Goal: Transaction & Acquisition: Download file/media

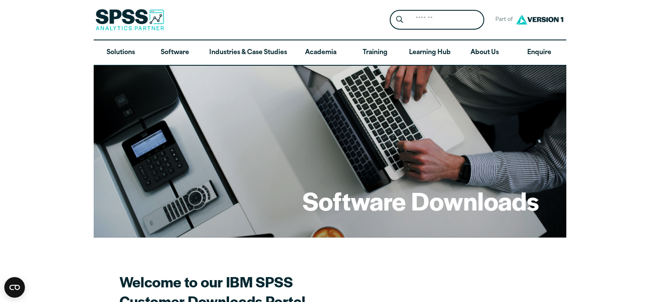
drag, startPoint x: 657, startPoint y: 43, endPoint x: 659, endPoint y: 73, distance: 29.7
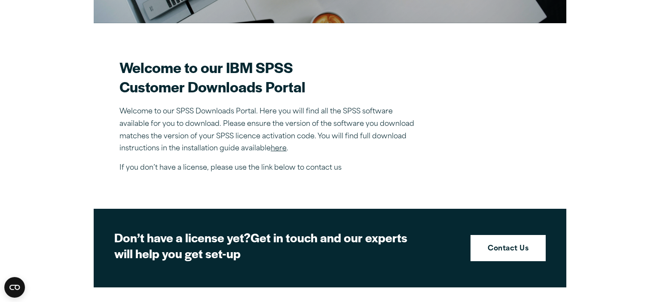
scroll to position [222, 0]
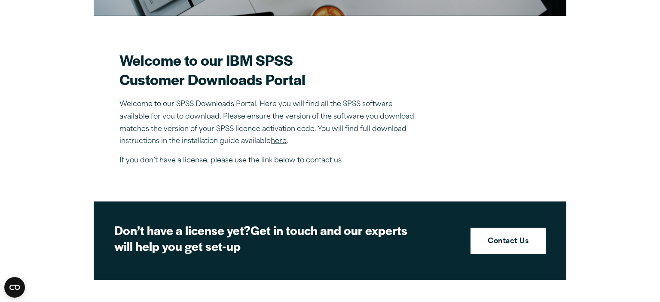
click at [282, 140] on link "here" at bounding box center [279, 141] width 16 height 7
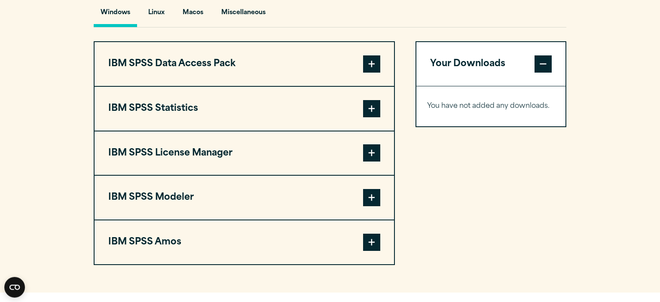
scroll to position [658, 0]
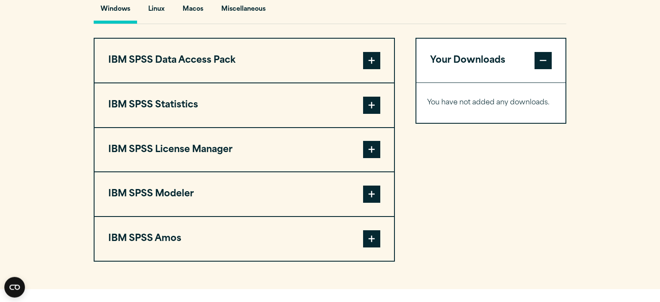
click at [370, 106] on span at bounding box center [371, 105] width 17 height 17
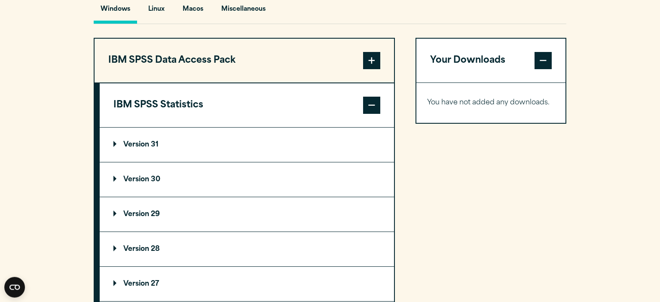
click at [150, 176] on p "Version 30" at bounding box center [136, 179] width 47 height 7
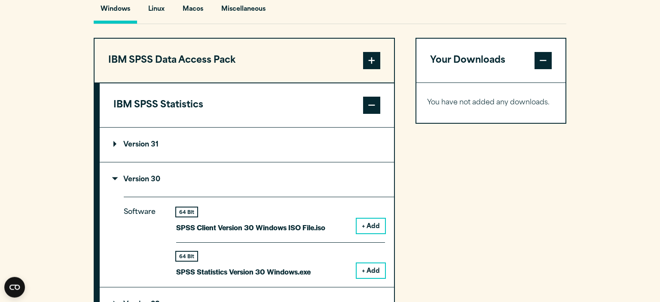
click at [371, 269] on button "+ Add" at bounding box center [370, 270] width 28 height 15
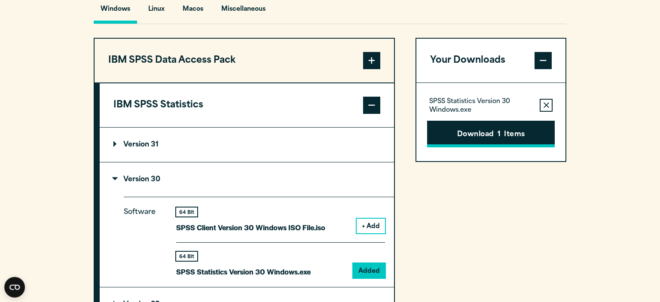
click at [477, 135] on button "Download 1 Items" at bounding box center [491, 134] width 128 height 27
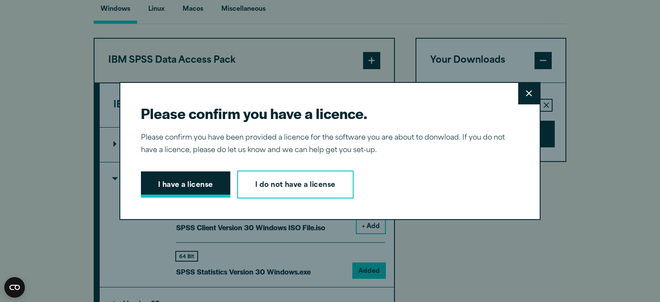
click at [204, 183] on button "I have a license" at bounding box center [185, 184] width 89 height 27
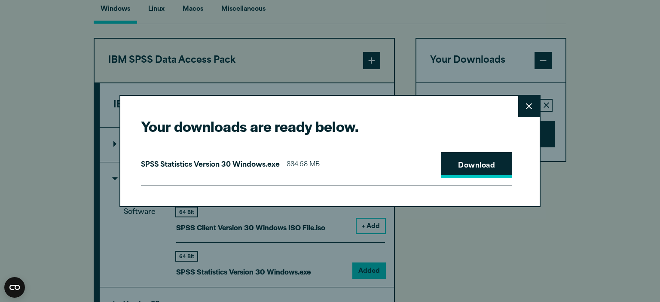
click at [478, 164] on link "Download" at bounding box center [476, 165] width 71 height 27
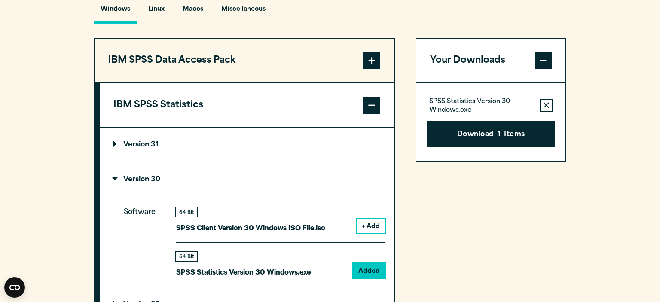
click at [581, 199] on div "Your downloads are ready below. Close SPSS Statistics Version 30 Windows.exe 88…" at bounding box center [330, 151] width 660 height 302
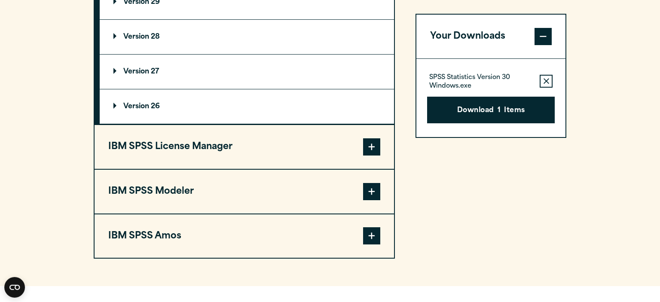
scroll to position [971, 0]
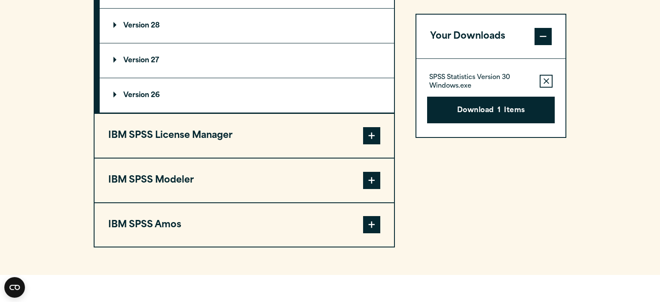
click at [372, 131] on span at bounding box center [371, 135] width 17 height 17
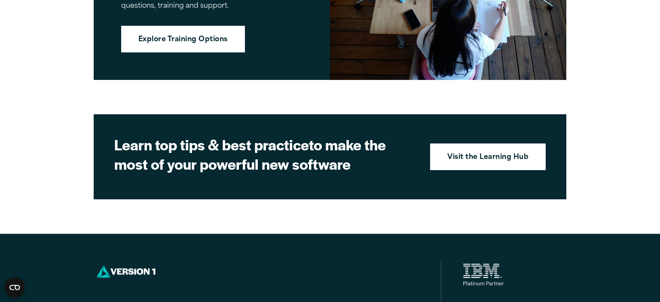
scroll to position [1168, 0]
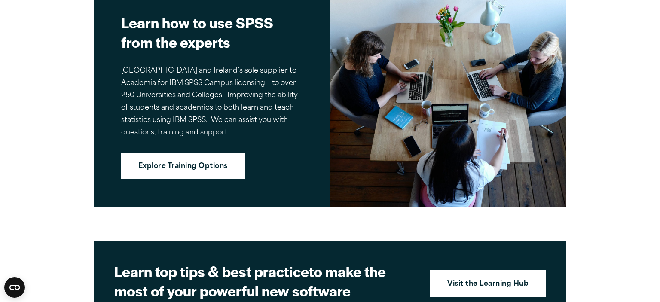
drag, startPoint x: 651, startPoint y: 193, endPoint x: 647, endPoint y: 141, distance: 52.1
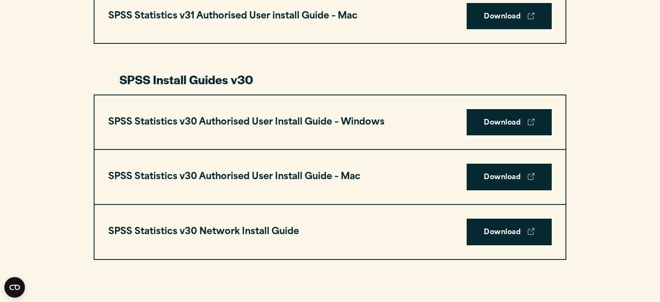
scroll to position [566, 0]
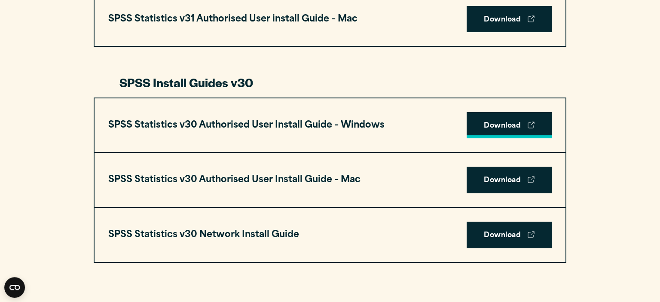
click at [511, 122] on link "Download" at bounding box center [508, 125] width 85 height 27
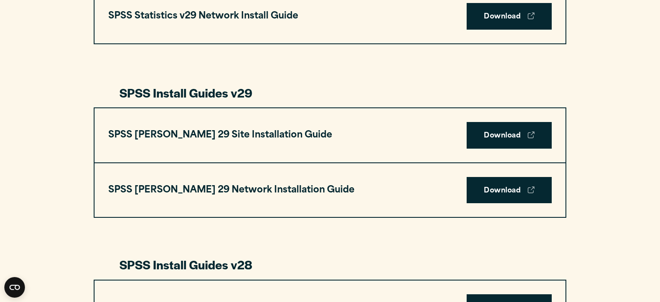
scroll to position [1067, 0]
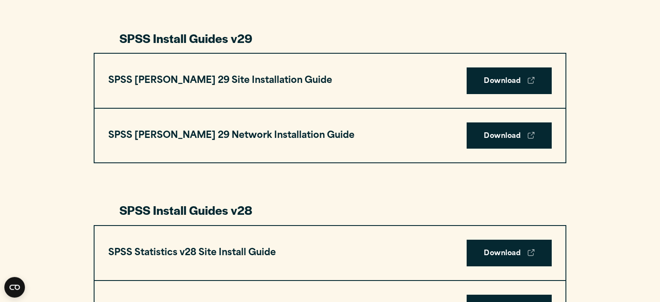
click at [643, 24] on div "SPSS Statistics Install Guides Install Guides specific to IBM SPSS Statistics a…" at bounding box center [330, 205] width 660 height 1763
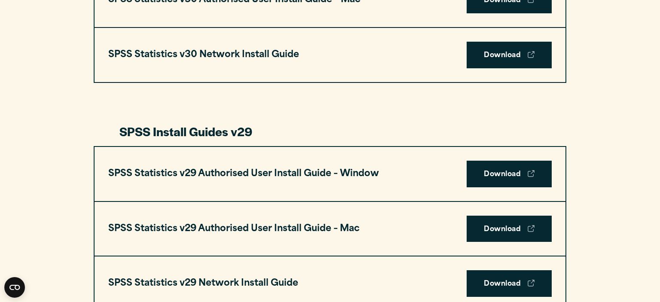
drag, startPoint x: 657, startPoint y: 124, endPoint x: 658, endPoint y: 52, distance: 72.2
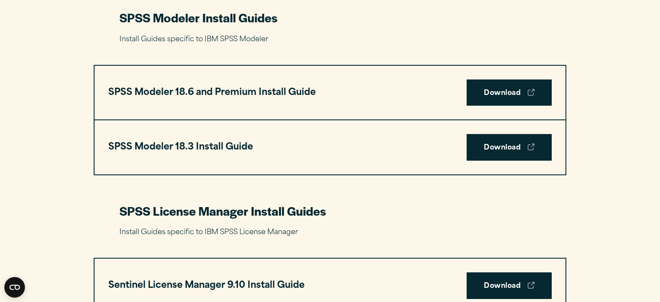
scroll to position [1807, 0]
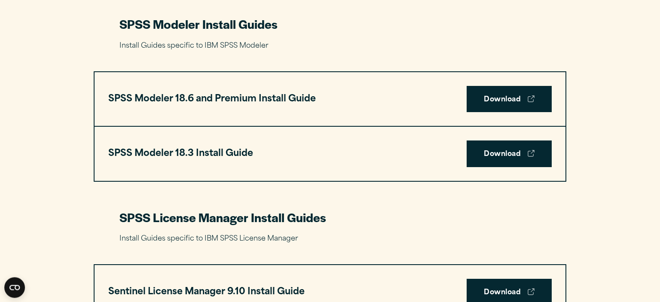
drag, startPoint x: 657, startPoint y: 92, endPoint x: 628, endPoint y: 130, distance: 47.5
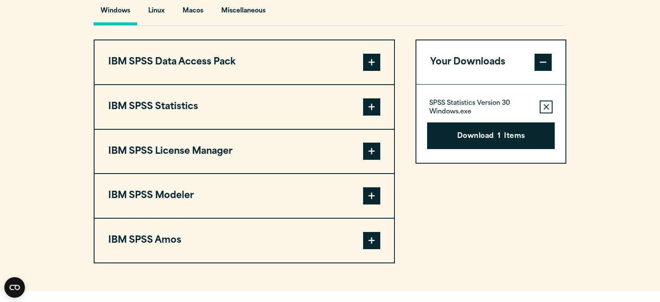
scroll to position [660, 0]
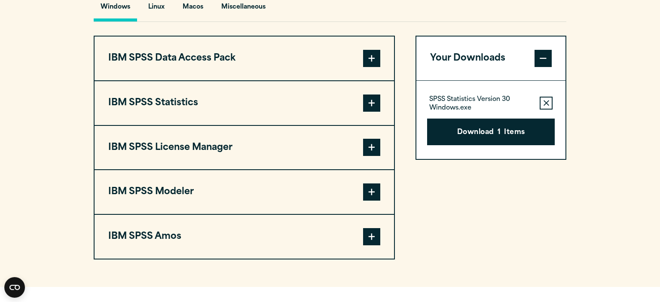
click at [372, 102] on span at bounding box center [371, 102] width 17 height 17
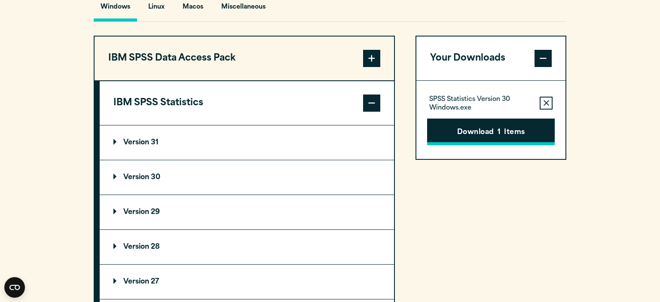
click at [490, 130] on button "Download 1 Items" at bounding box center [491, 132] width 128 height 27
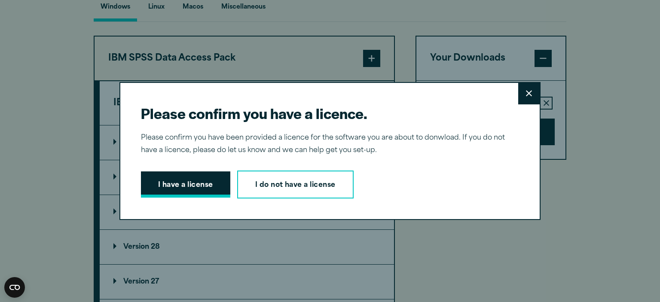
click at [195, 185] on button "I have a license" at bounding box center [185, 184] width 89 height 27
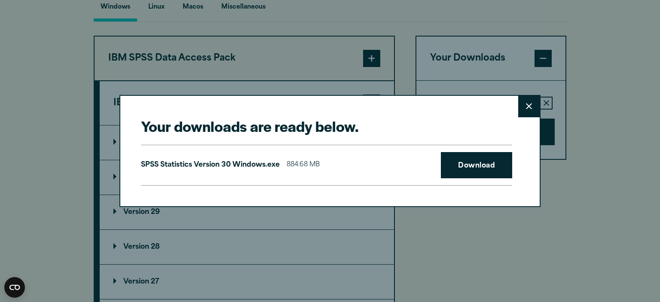
click at [530, 106] on icon at bounding box center [529, 106] width 6 height 6
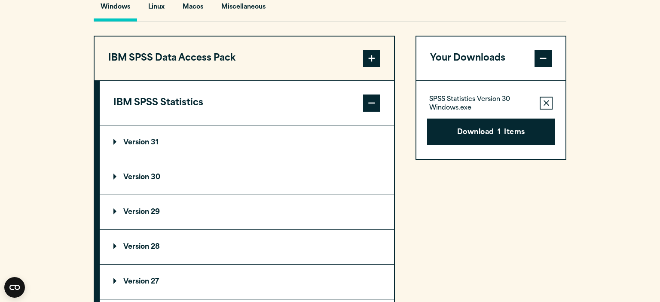
click at [118, 211] on p "Version 29" at bounding box center [136, 212] width 46 height 7
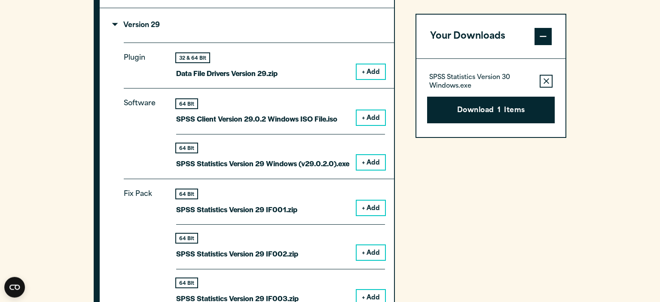
scroll to position [859, 0]
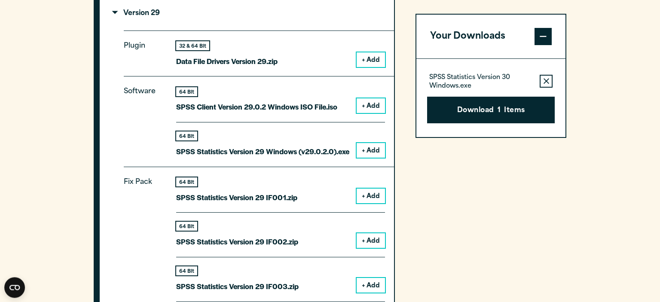
click at [371, 147] on button "+ Add" at bounding box center [370, 150] width 28 height 15
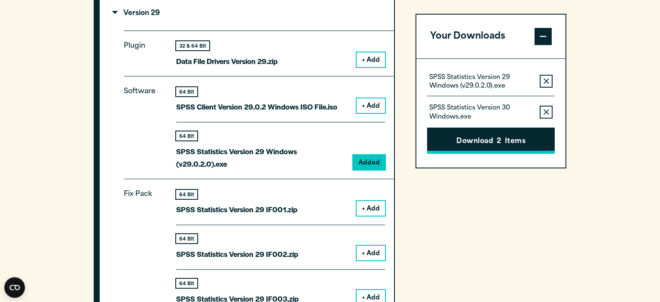
click at [489, 140] on button "Download 2 Items" at bounding box center [491, 141] width 128 height 27
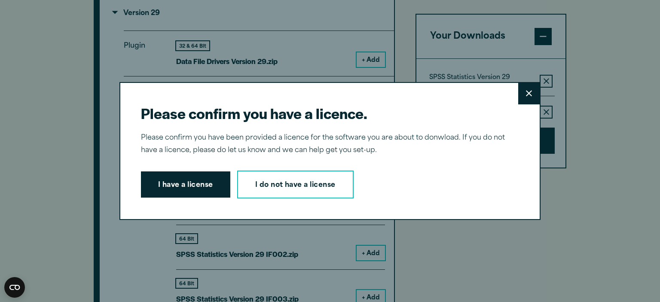
click at [520, 89] on button "Close" at bounding box center [528, 93] width 21 height 21
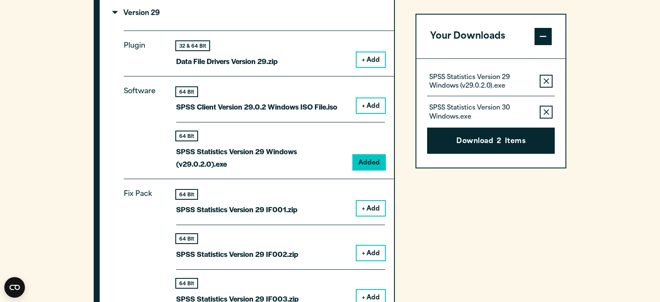
click at [544, 109] on icon "button" at bounding box center [546, 112] width 6 height 6
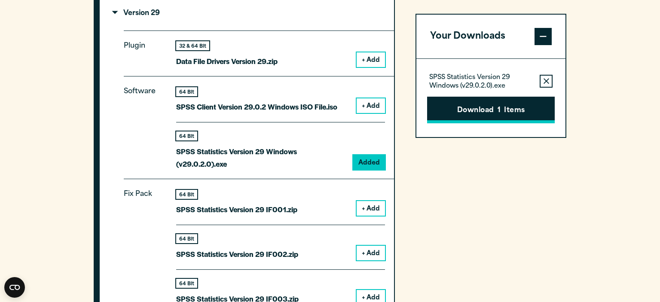
click at [499, 108] on span "1" at bounding box center [498, 110] width 3 height 11
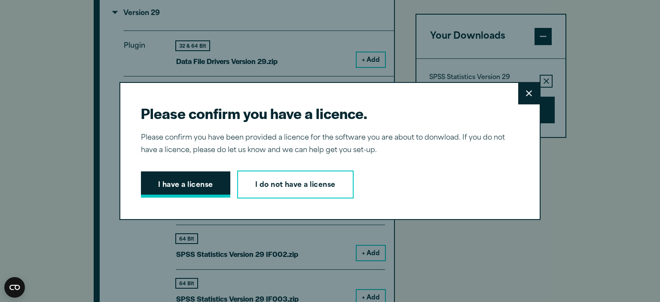
click at [179, 181] on button "I have a license" at bounding box center [185, 184] width 89 height 27
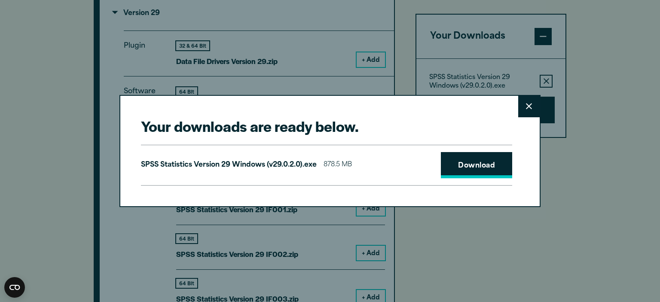
click at [485, 162] on link "Download" at bounding box center [476, 165] width 71 height 27
click at [535, 107] on button "Close" at bounding box center [528, 106] width 21 height 21
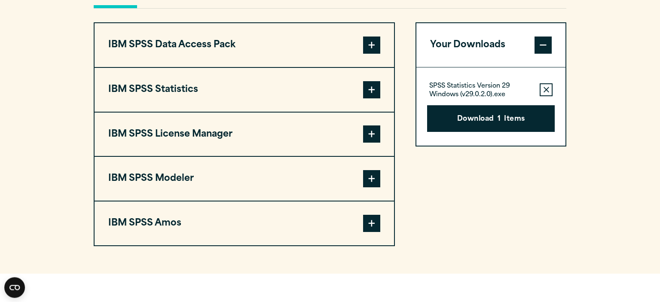
scroll to position [681, 0]
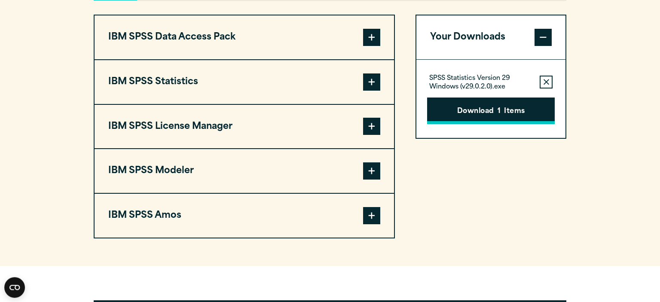
click at [493, 112] on button "Download 1 Items" at bounding box center [491, 110] width 128 height 27
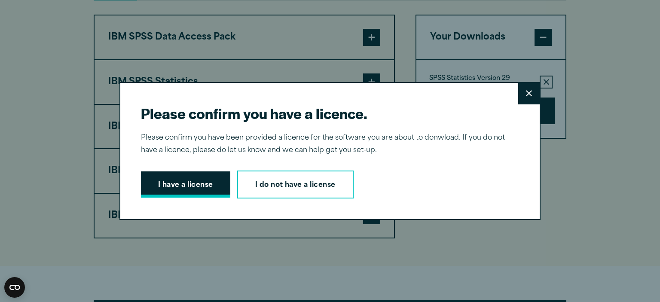
click at [192, 185] on button "I have a license" at bounding box center [185, 184] width 89 height 27
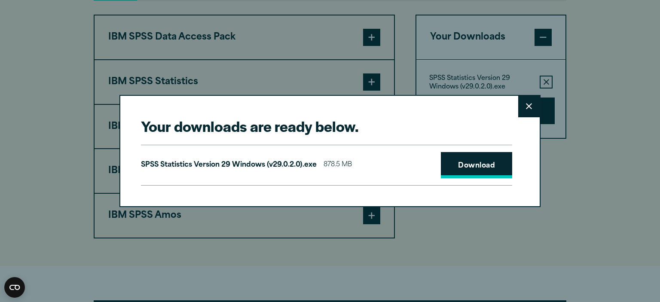
click at [477, 164] on link "Download" at bounding box center [476, 165] width 71 height 27
click at [530, 110] on button "Close" at bounding box center [528, 106] width 21 height 21
